Goal: Task Accomplishment & Management: Use online tool/utility

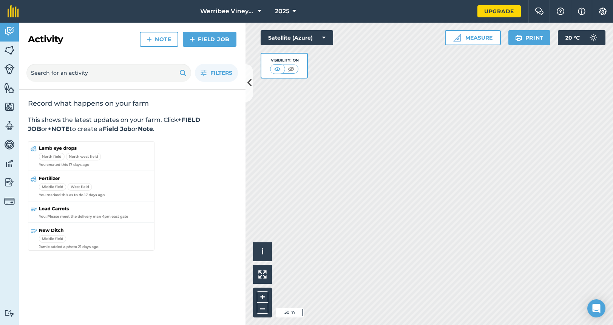
click at [370, 325] on html "Werribee Vineyard 2025 Upgrade Farm Chat Help Info Settings Map printing is not…" at bounding box center [306, 162] width 613 height 325
click at [396, 325] on html "Werribee Vineyard 2025 Upgrade Farm Chat Help Info Settings Map printing is not…" at bounding box center [306, 162] width 613 height 325
click at [199, 40] on link "Field Job" at bounding box center [210, 39] width 54 height 15
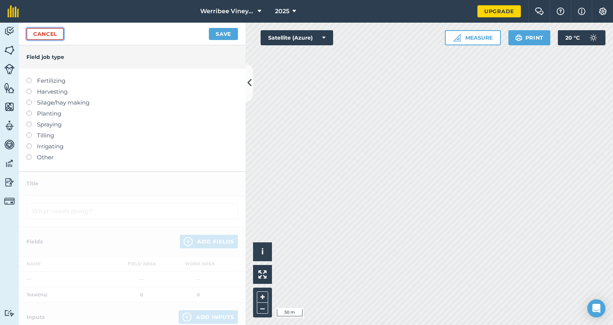
click at [50, 32] on link "Cancel" at bounding box center [44, 34] width 37 height 12
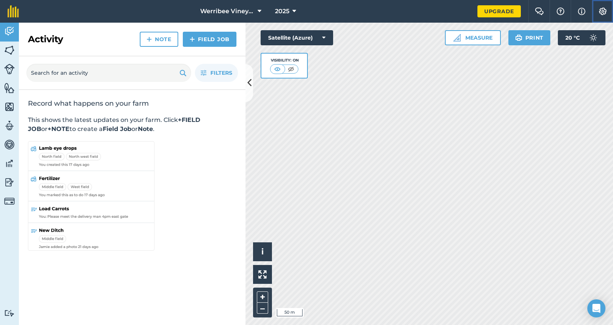
click at [602, 12] on img at bounding box center [602, 12] width 9 height 8
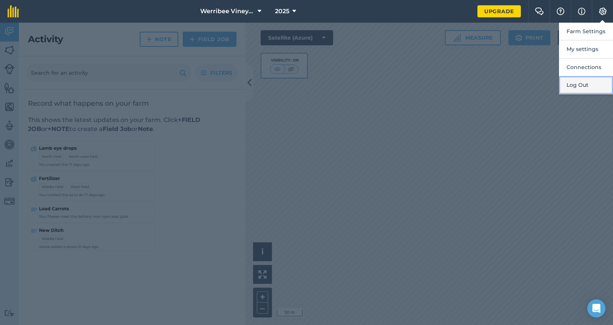
click at [577, 92] on button "Log Out" at bounding box center [586, 85] width 54 height 18
